Goal: Task Accomplishment & Management: Complete application form

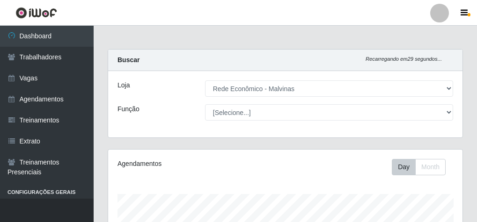
select select "194"
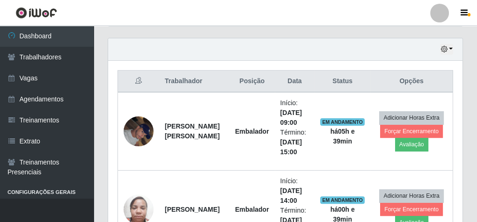
scroll to position [194, 354]
click at [30, 83] on link "Vagas" at bounding box center [47, 78] width 94 height 21
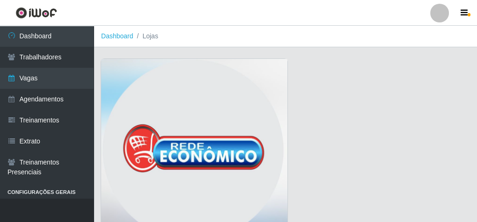
click at [139, 107] on img at bounding box center [194, 152] width 186 height 187
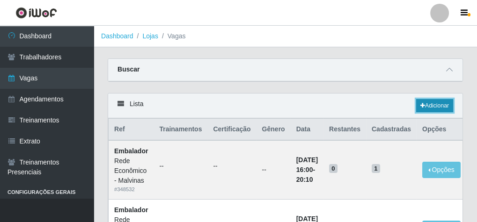
click at [428, 107] on link "Adicionar" at bounding box center [434, 105] width 37 height 13
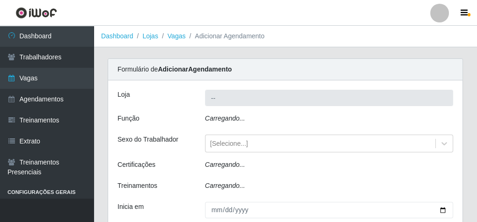
type input "Rede Econômico - Malvinas"
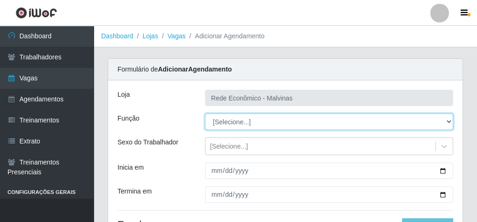
click at [447, 121] on select "[Selecione...] Embalador Embalador + Embalador ++ Operador de Caixa Operador de…" at bounding box center [329, 122] width 248 height 16
select select "1"
click at [205, 114] on select "[Selecione...] Embalador Embalador + Embalador ++ Operador de Caixa Operador de…" at bounding box center [329, 122] width 248 height 16
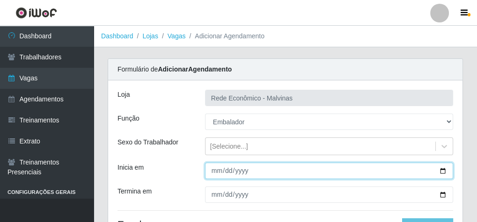
click at [215, 174] on input "Inicia em" at bounding box center [329, 171] width 248 height 16
type input "[DATE]"
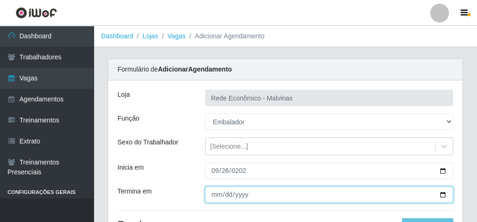
click at [217, 193] on input "Termina em" at bounding box center [329, 195] width 248 height 16
type input "[DATE]"
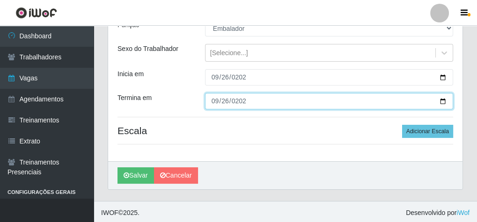
scroll to position [95, 0]
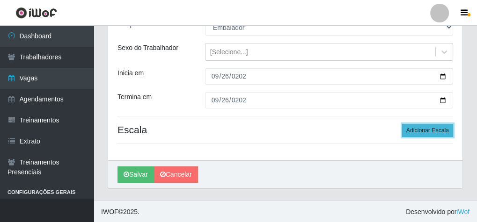
click at [432, 129] on button "Adicionar Escala" at bounding box center [427, 130] width 51 height 13
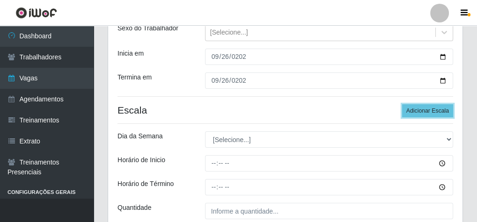
scroll to position [132, 0]
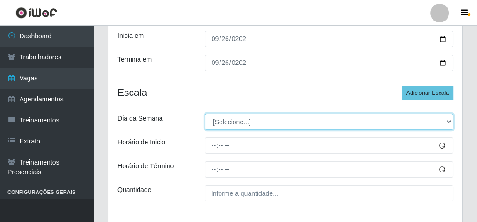
click at [451, 120] on select "[Selecione...] Segunda Terça Quarta Quinta Sexta Sábado Domingo" at bounding box center [329, 122] width 248 height 16
select select "5"
click at [205, 114] on select "[Selecione...] Segunda Terça Quarta Quinta Sexta Sábado Domingo" at bounding box center [329, 122] width 248 height 16
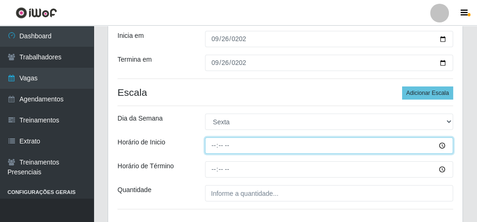
click at [211, 146] on input "Horário de Inicio" at bounding box center [329, 146] width 248 height 16
type input "07:30"
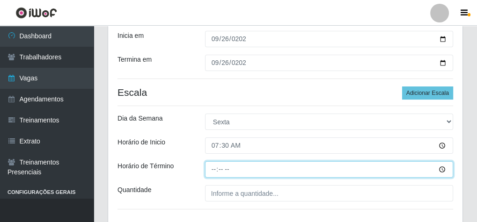
click at [211, 168] on input "Horário de Término" at bounding box center [329, 169] width 248 height 16
type input "13:30"
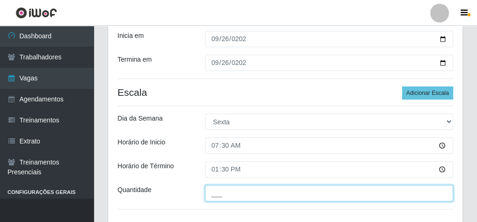
click at [217, 197] on input "___" at bounding box center [329, 193] width 248 height 16
type input "2__"
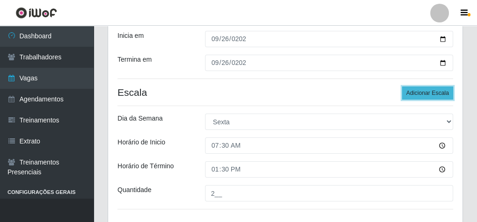
click at [428, 92] on button "Adicionar Escala" at bounding box center [427, 93] width 51 height 13
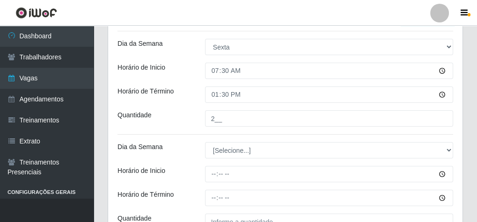
scroll to position [244, 0]
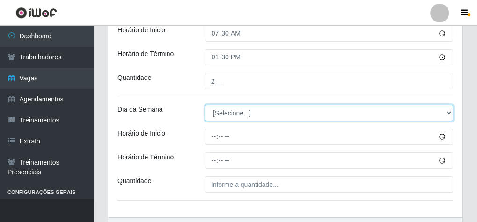
click at [448, 110] on select "[Selecione...] Segunda Terça Quarta Quinta Sexta Sábado Domingo" at bounding box center [329, 113] width 248 height 16
select select "5"
click at [205, 105] on select "[Selecione...] Segunda Terça Quarta Quinta Sexta Sábado Domingo" at bounding box center [329, 113] width 248 height 16
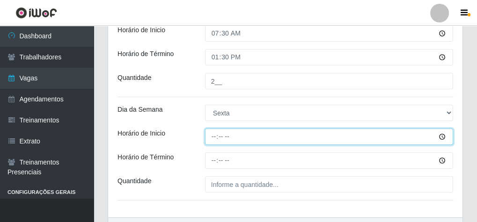
click at [214, 138] on input "Horário de Inicio" at bounding box center [329, 137] width 248 height 16
type input "09:15"
type input "09:00"
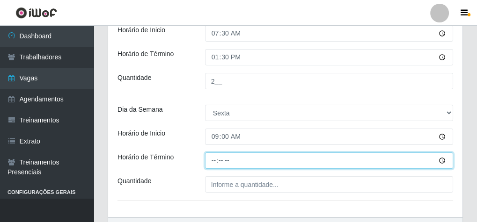
click at [210, 165] on input "Horário de Término" at bounding box center [329, 161] width 248 height 16
type input "15:00"
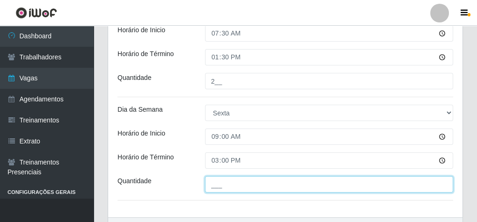
click at [220, 183] on input "___" at bounding box center [329, 184] width 248 height 16
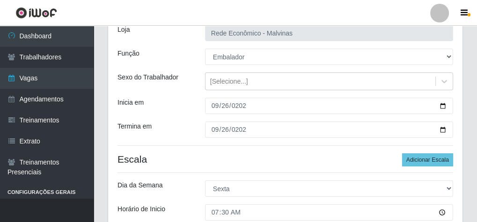
scroll to position [57, 0]
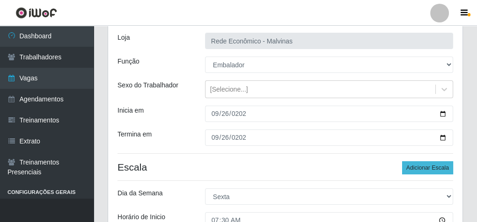
type input "1__"
click at [417, 165] on button "Adicionar Escala" at bounding box center [427, 167] width 51 height 13
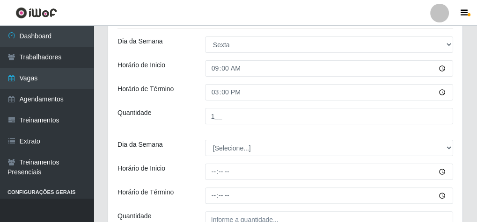
scroll to position [357, 0]
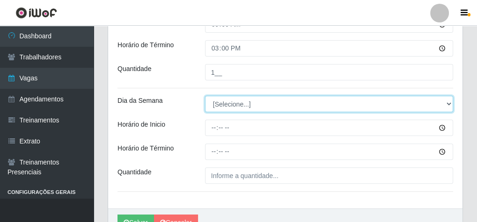
click at [450, 103] on select "[Selecione...] Segunda Terça Quarta Quinta Sexta Sábado Domingo" at bounding box center [329, 104] width 248 height 16
select select "5"
click at [205, 96] on select "[Selecione...] Segunda Terça Quarta Quinta Sexta Sábado Domingo" at bounding box center [329, 104] width 248 height 16
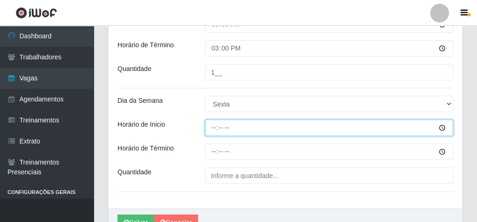
click at [215, 128] on input "Horário de Inicio" at bounding box center [329, 128] width 248 height 16
type input "14:00"
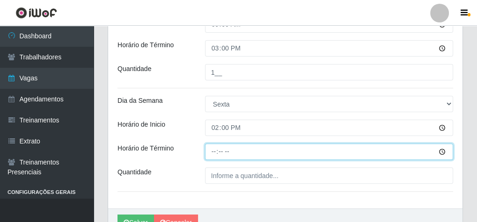
click at [211, 152] on input "Horário de Término" at bounding box center [329, 152] width 248 height 16
type input "20:00"
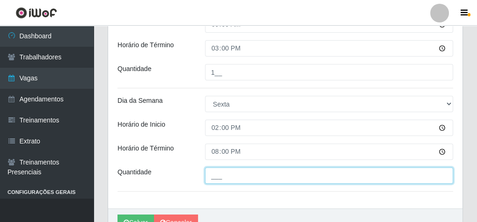
click at [214, 173] on input "___" at bounding box center [329, 176] width 248 height 16
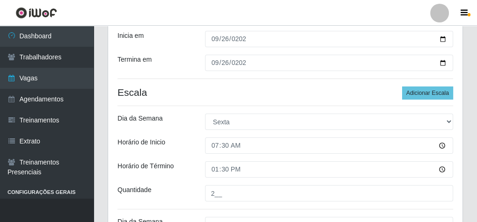
scroll to position [20, 0]
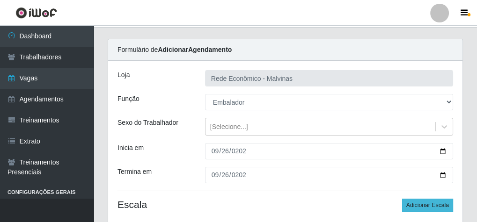
type input "2__"
click at [430, 203] on button "Adicionar Escala" at bounding box center [427, 205] width 51 height 13
click at [427, 199] on button "Adicionar Escala" at bounding box center [427, 205] width 51 height 13
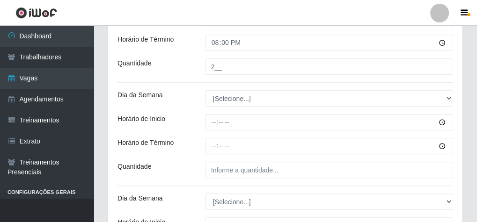
scroll to position [449, 0]
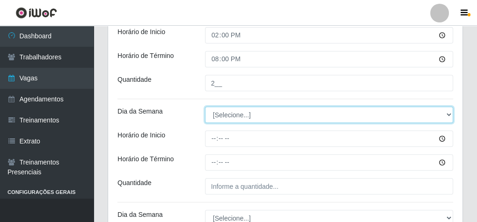
click at [448, 114] on select "[Selecione...] Segunda Terça Quarta Quinta Sexta Sábado Domingo" at bounding box center [329, 115] width 248 height 16
select select "5"
click at [205, 107] on select "[Selecione...] Segunda Terça Quarta Quinta Sexta Sábado Domingo" at bounding box center [329, 115] width 248 height 16
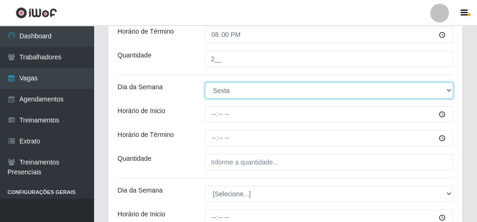
scroll to position [487, 0]
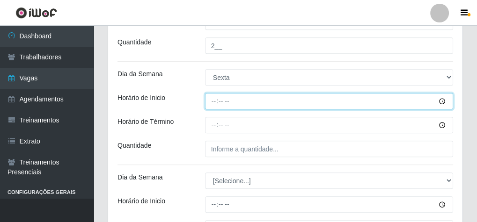
click at [215, 102] on input "Horário de Inicio" at bounding box center [329, 101] width 248 height 16
type input "16:00"
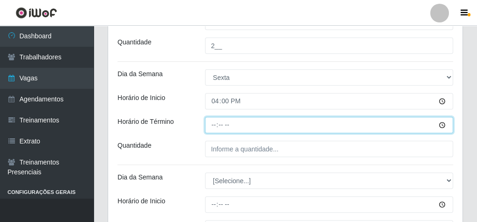
click at [212, 122] on input "Horário de Término" at bounding box center [329, 125] width 248 height 16
type input "20:10"
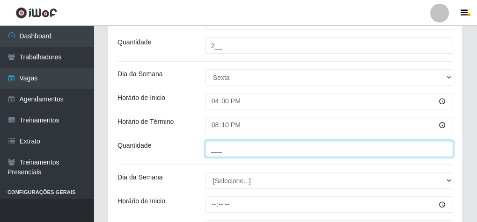
click at [225, 154] on input "___" at bounding box center [329, 149] width 248 height 16
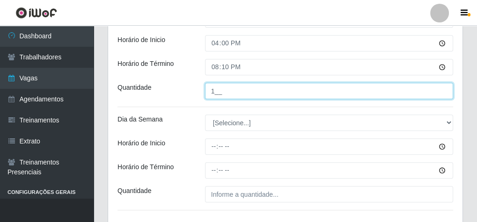
scroll to position [611, 0]
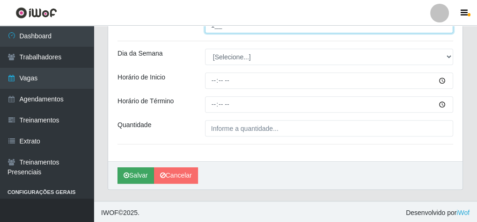
type input "1__"
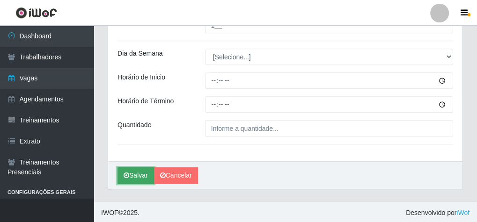
click at [139, 172] on button "Salvar" at bounding box center [135, 176] width 37 height 16
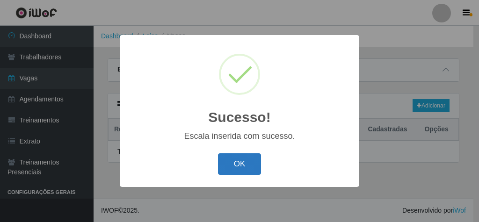
click at [231, 167] on button "OK" at bounding box center [240, 165] width 44 height 22
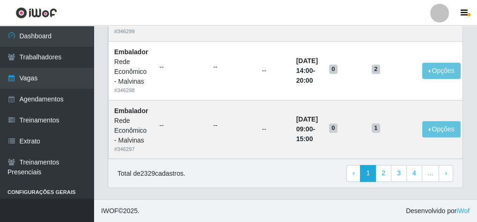
scroll to position [866, 0]
